Goal: Navigation & Orientation: Find specific page/section

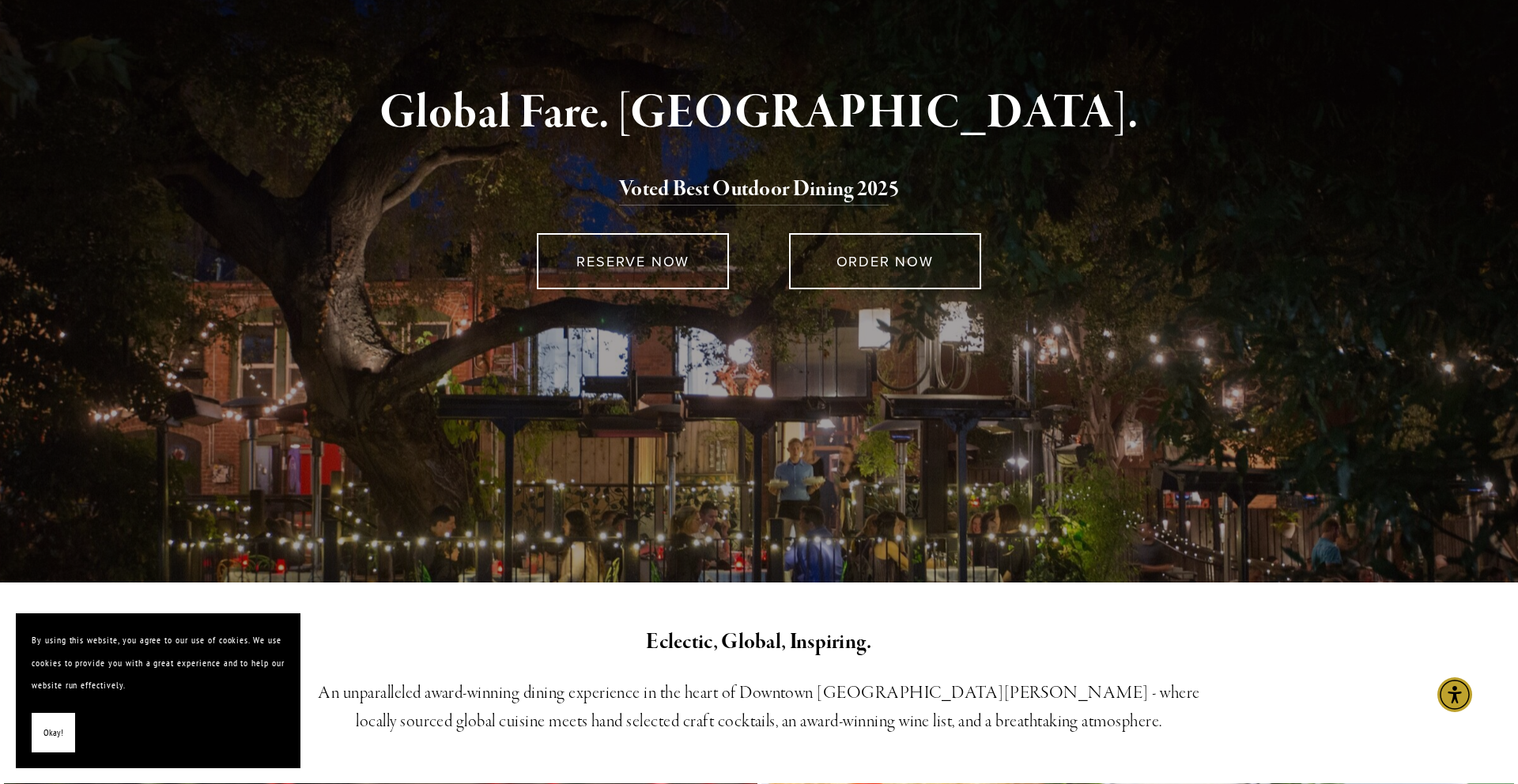
scroll to position [410, 0]
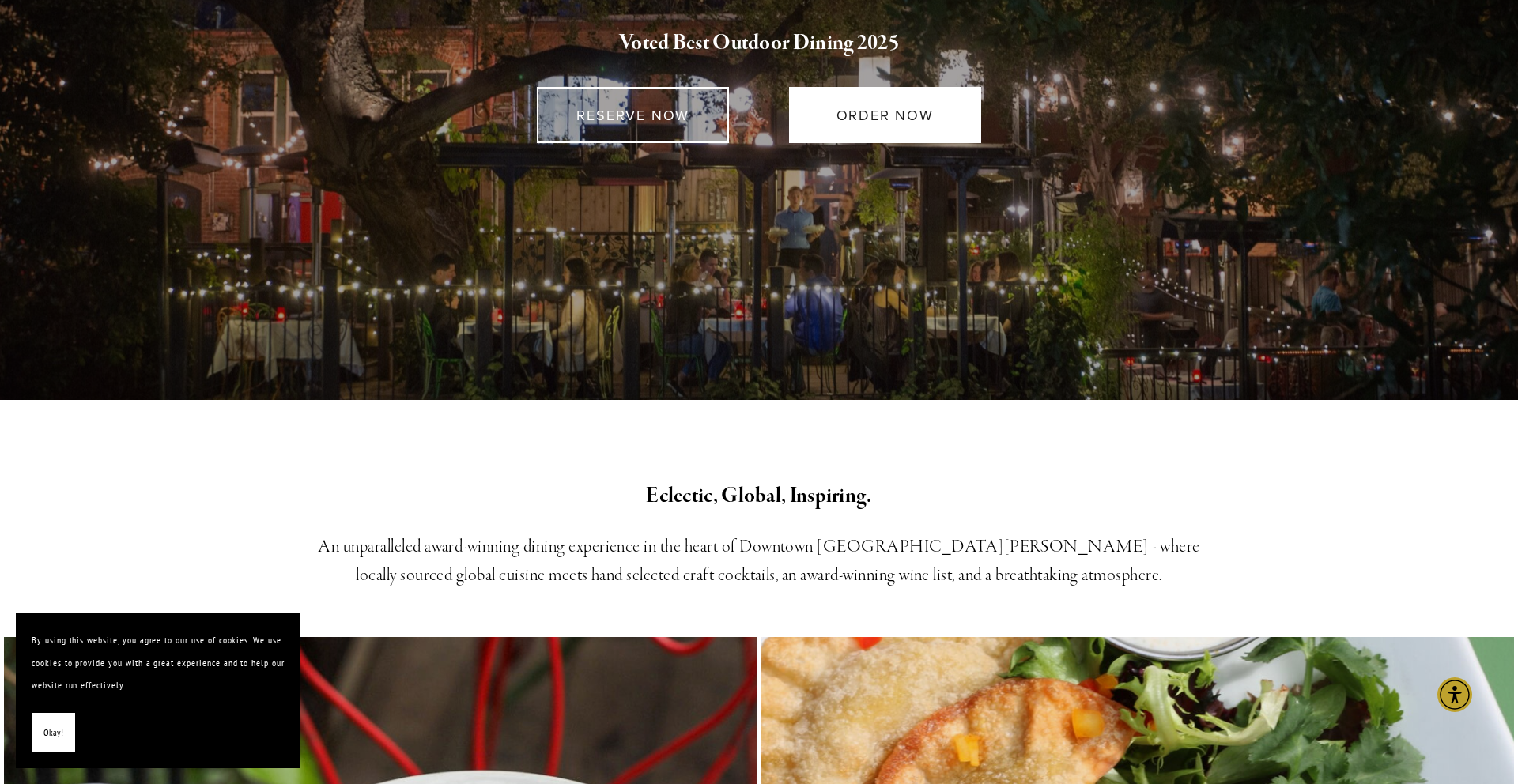
click at [879, 104] on link "ORDER NOW" at bounding box center [885, 115] width 192 height 56
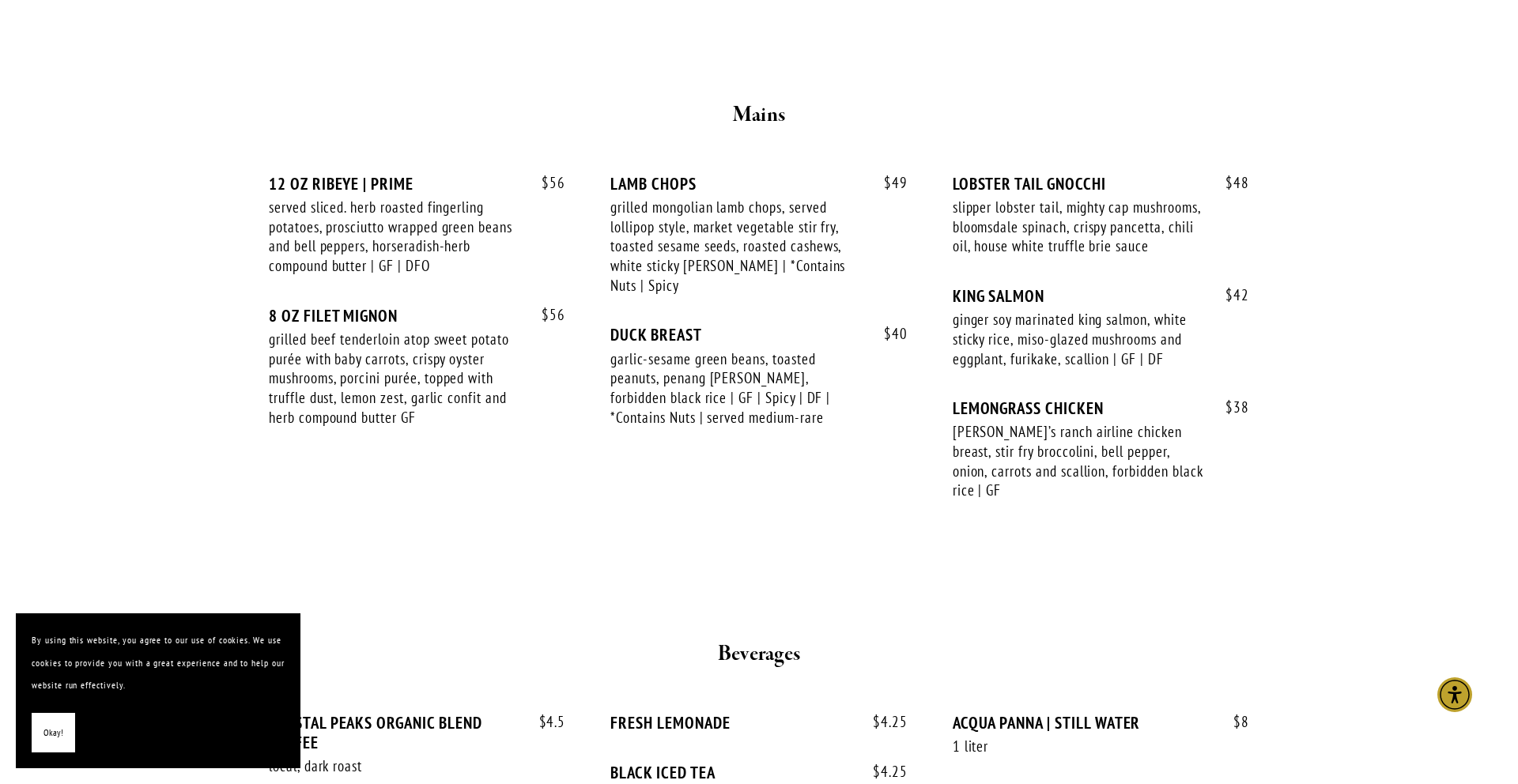
scroll to position [2629, 0]
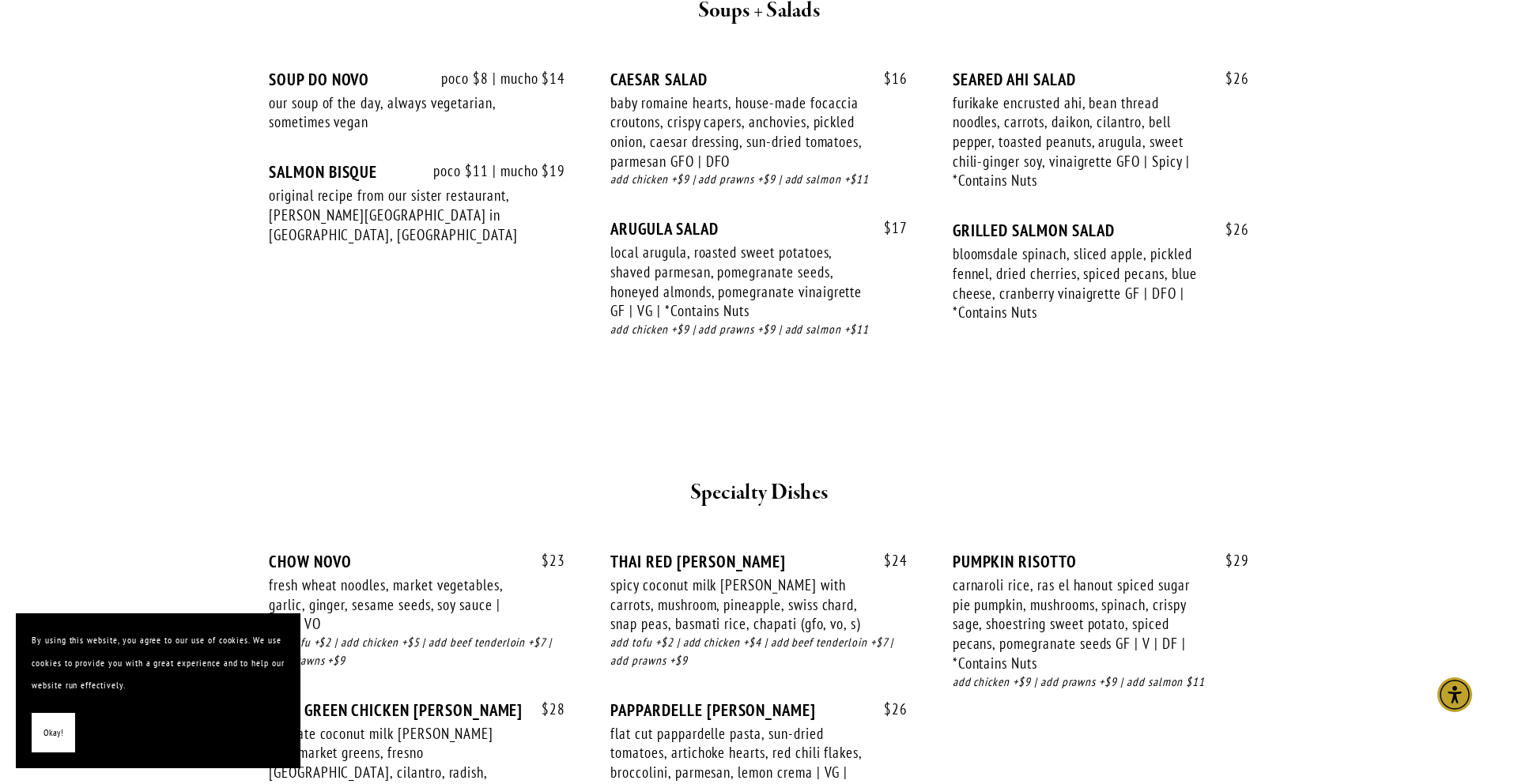
scroll to position [2226, 0]
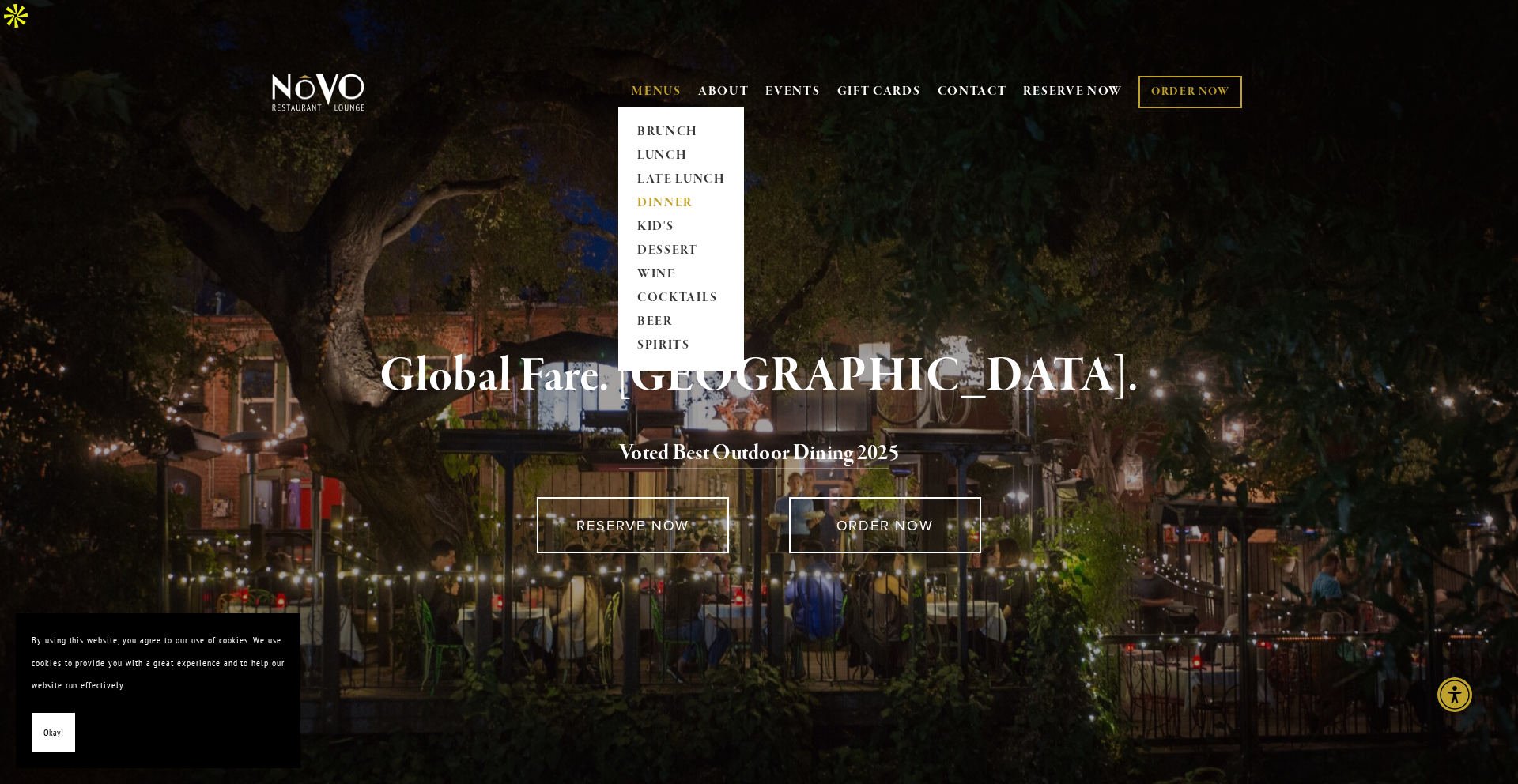
click at [667, 192] on link "DINNER" at bounding box center [681, 204] width 99 height 24
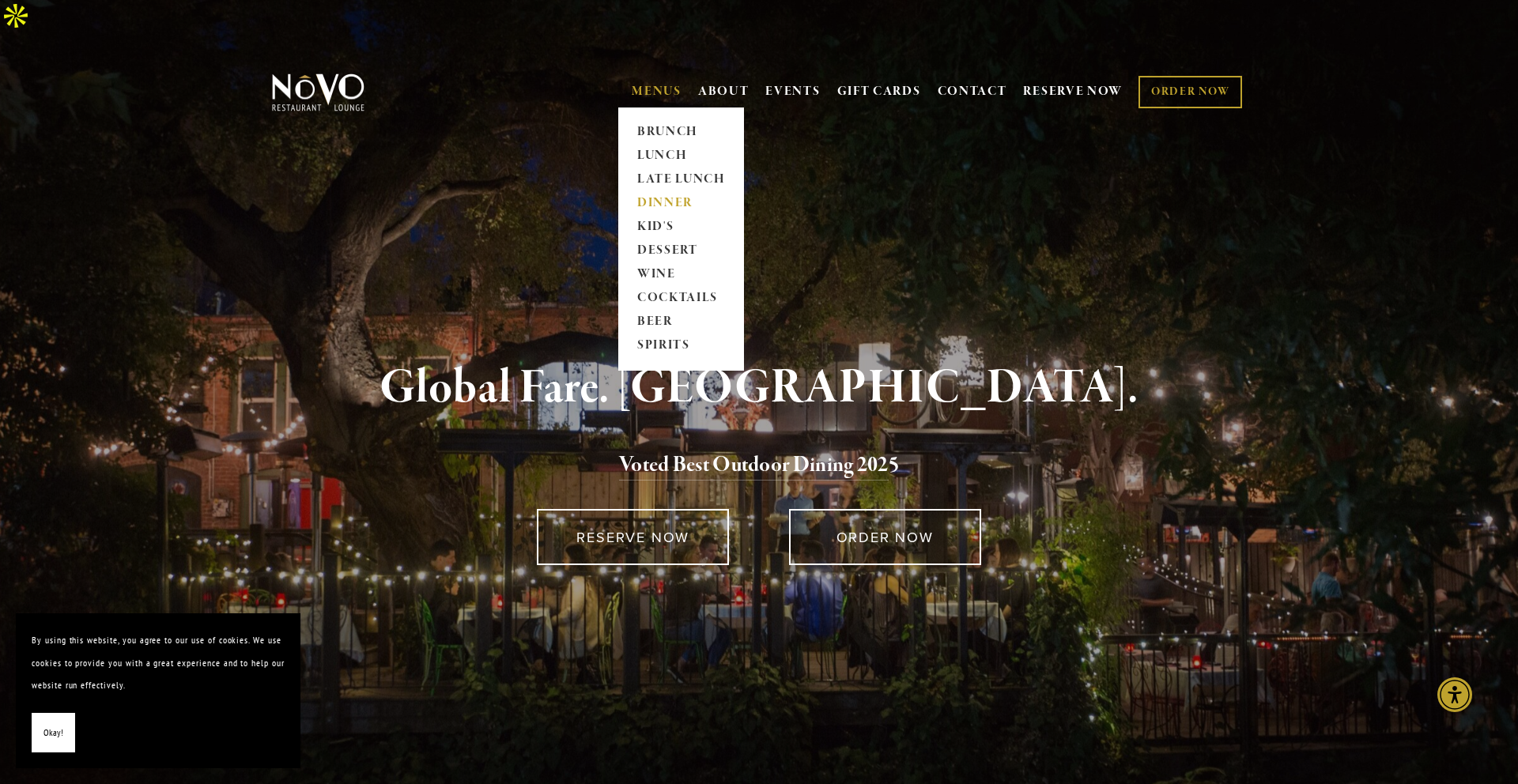
click at [662, 192] on link "DINNER" at bounding box center [681, 204] width 99 height 24
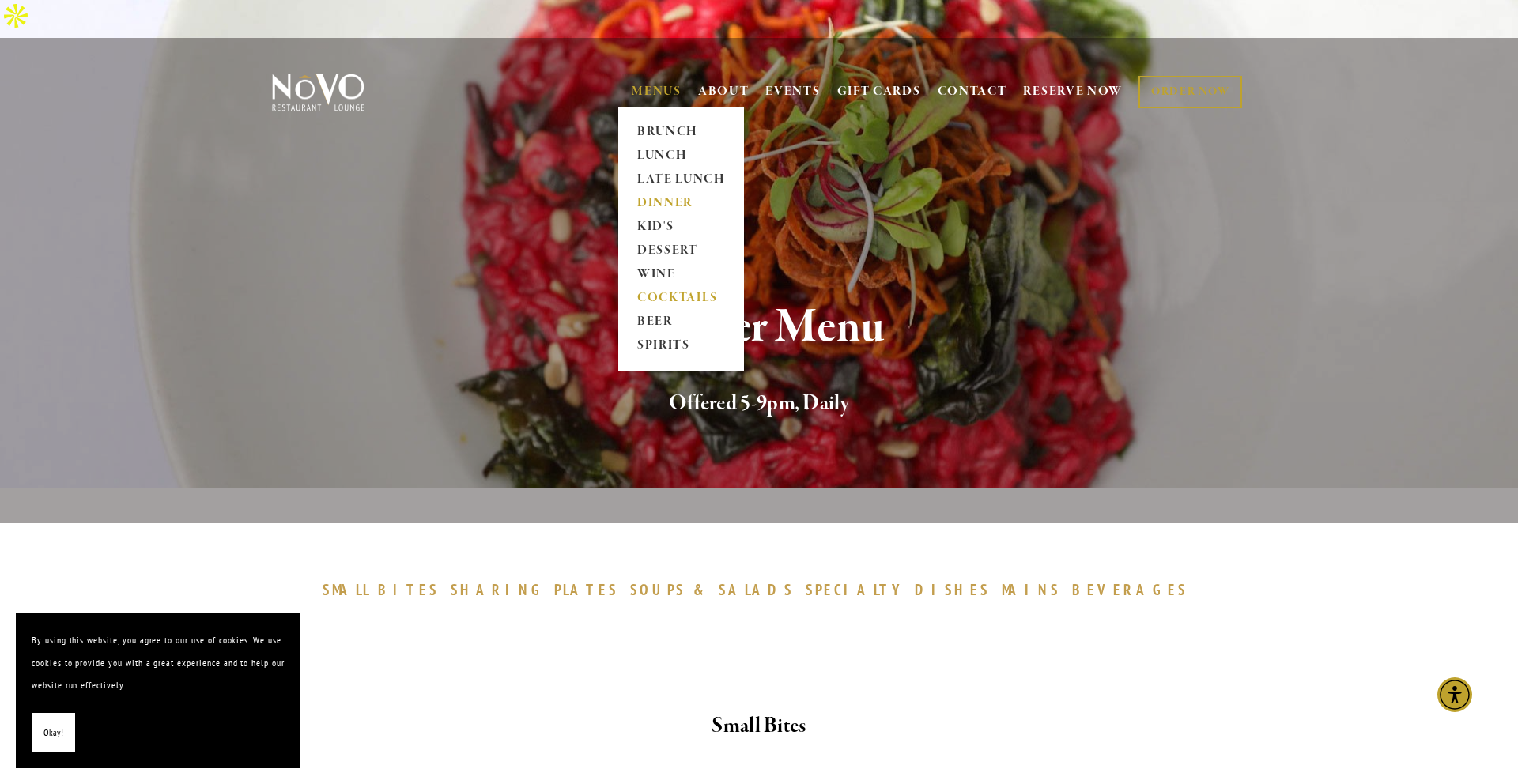
click at [662, 286] on link "COCKTAILS" at bounding box center [681, 298] width 99 height 24
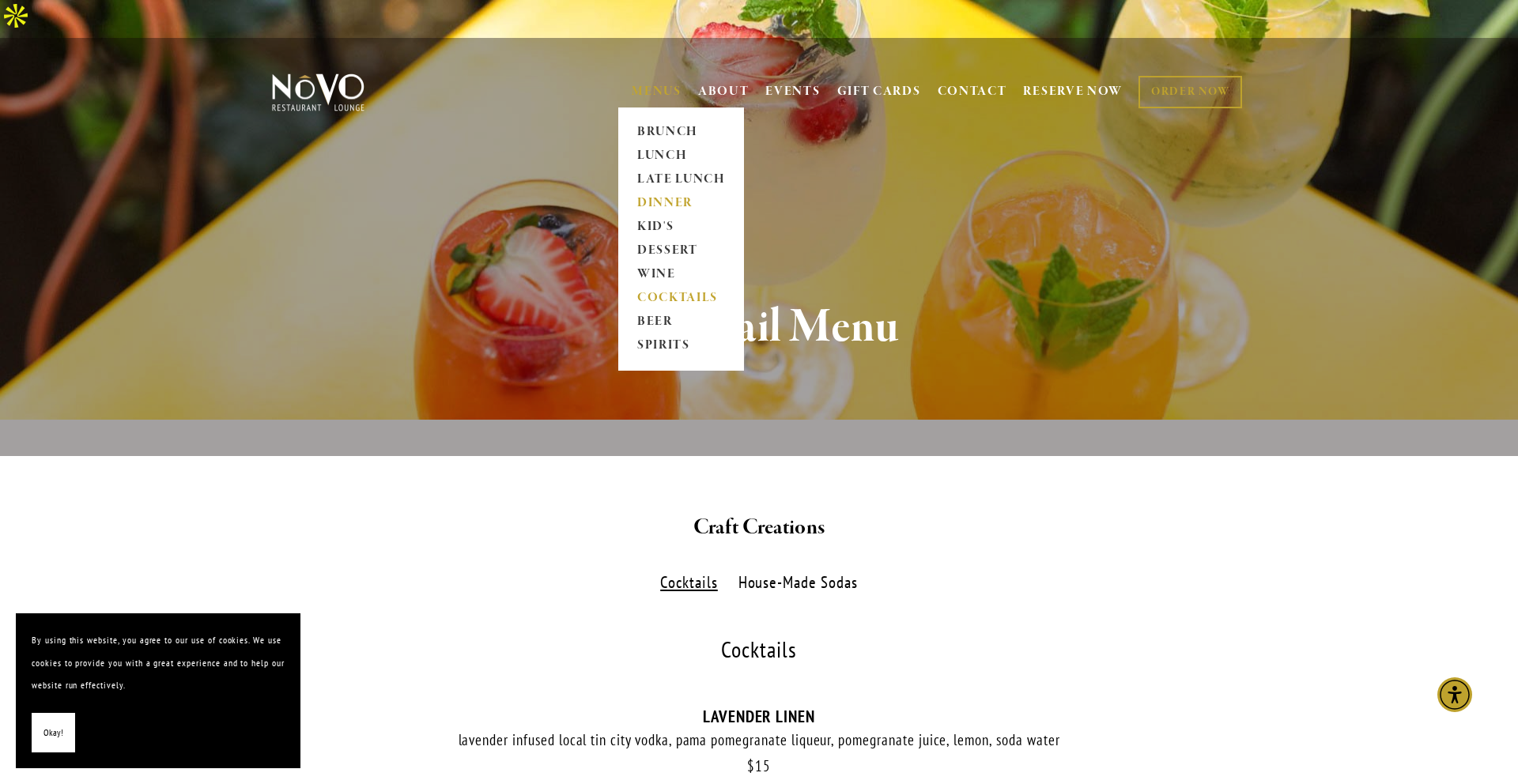
click at [670, 192] on link "DINNER" at bounding box center [681, 204] width 99 height 24
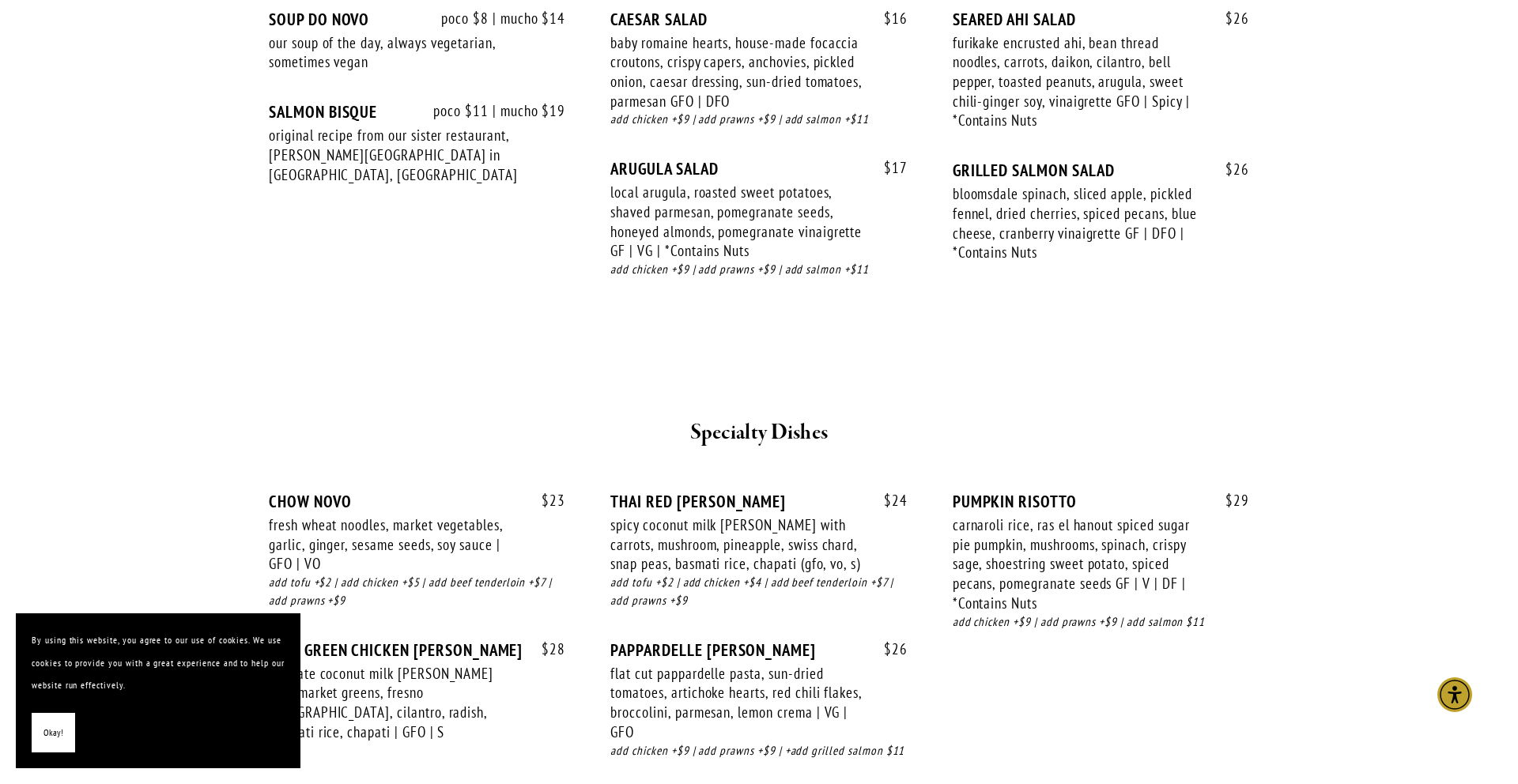
scroll to position [1906, 0]
